Goal: Navigation & Orientation: Find specific page/section

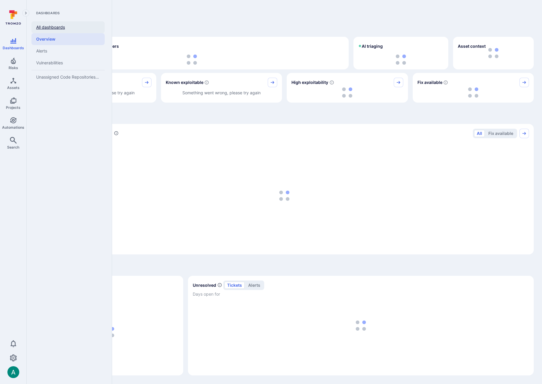
click at [51, 27] on link "All dashboards" at bounding box center [67, 27] width 73 height 12
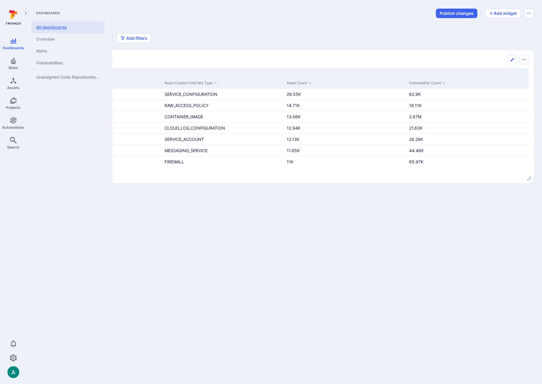
click at [53, 29] on link "All dashboards" at bounding box center [67, 27] width 73 height 12
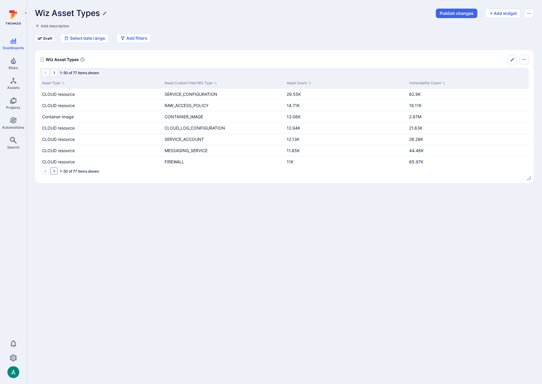
drag, startPoint x: 49, startPoint y: 177, endPoint x: 52, endPoint y: 172, distance: 5.4
click at [50, 175] on div "1-50 of 77 items shown Asset Type Asset Custom Field Wiz Type Asset Count Vulne…" at bounding box center [284, 123] width 489 height 110
click at [53, 171] on icon "Go to the next page" at bounding box center [54, 171] width 5 height 5
click at [44, 171] on icon "Go to the previous page" at bounding box center [45, 171] width 5 height 5
click at [55, 171] on icon "Go to the next page" at bounding box center [54, 171] width 2 height 3
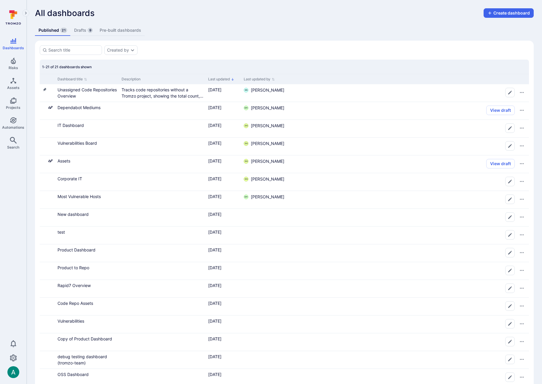
click at [77, 29] on link "Drafts 9" at bounding box center [83, 30] width 25 height 11
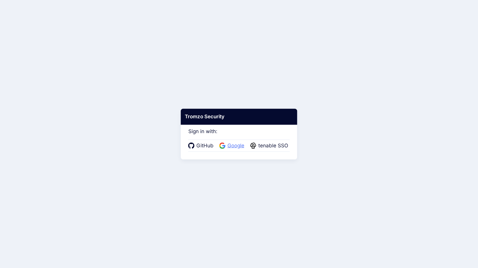
click at [237, 143] on span "Google" at bounding box center [236, 146] width 20 height 8
